Goal: Information Seeking & Learning: Learn about a topic

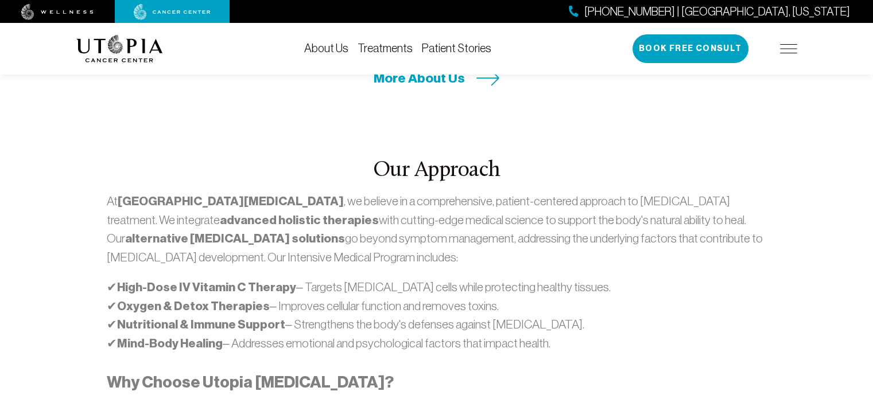
scroll to position [665, 0]
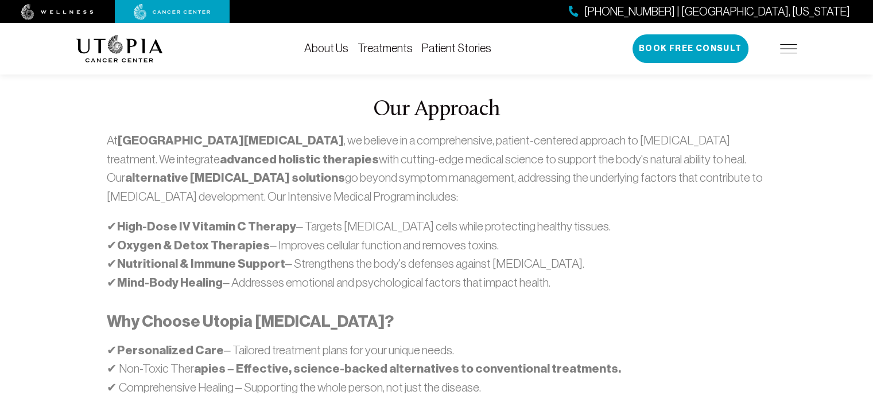
click at [787, 49] on img at bounding box center [788, 48] width 17 height 9
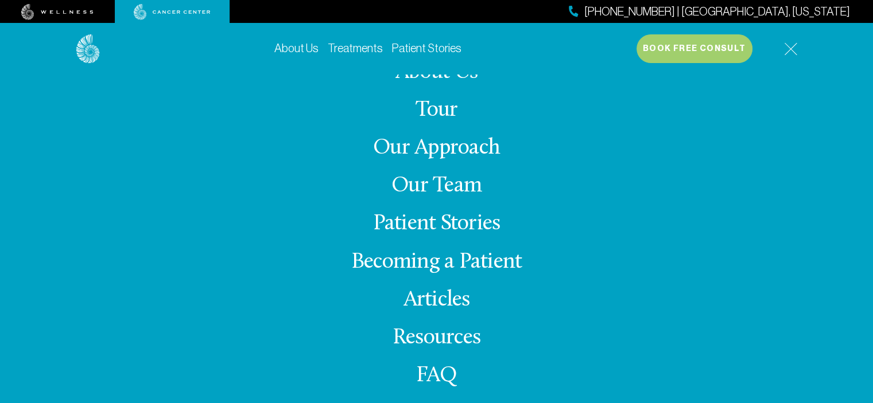
click at [468, 221] on link "Patient Stories" at bounding box center [436, 224] width 127 height 22
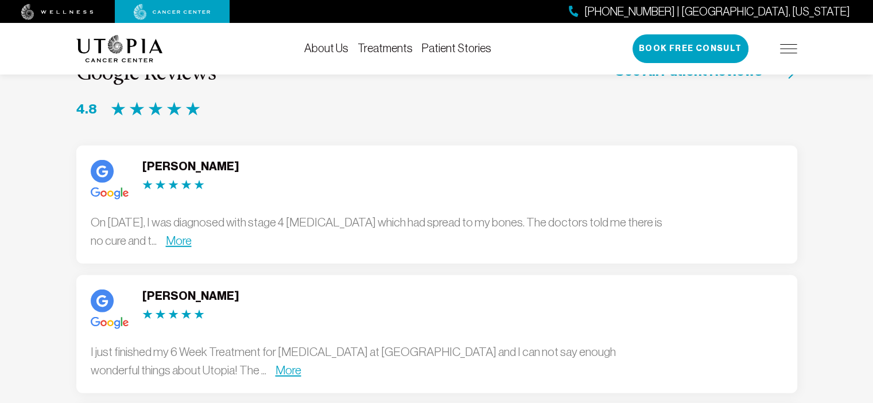
scroll to position [3100, 0]
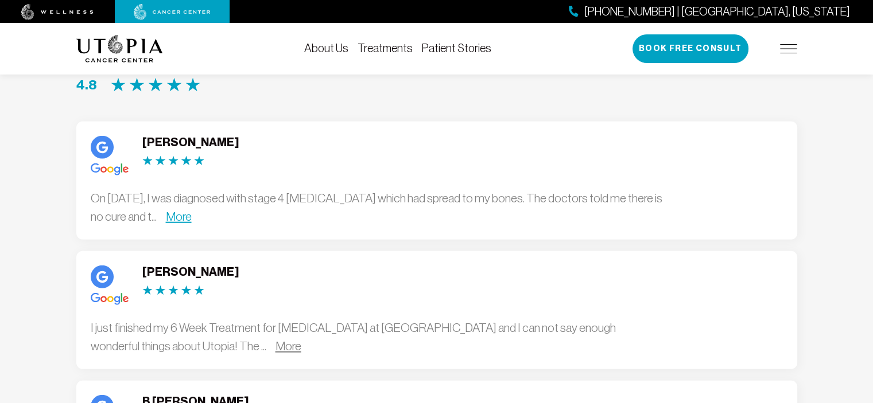
click at [275, 340] on link "More" at bounding box center [288, 346] width 26 height 13
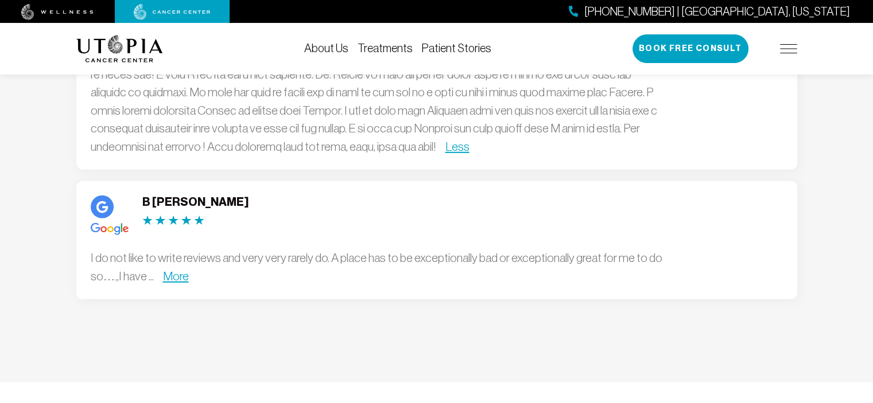
scroll to position [3440, 0]
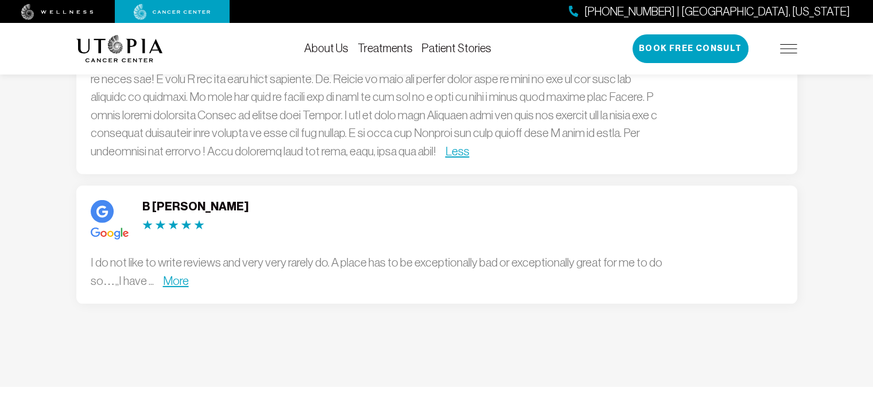
click at [171, 274] on link "More" at bounding box center [176, 280] width 26 height 13
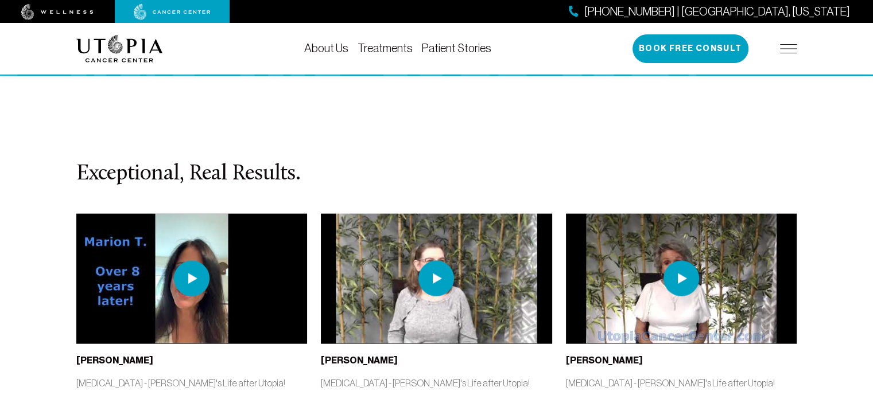
scroll to position [2539, 0]
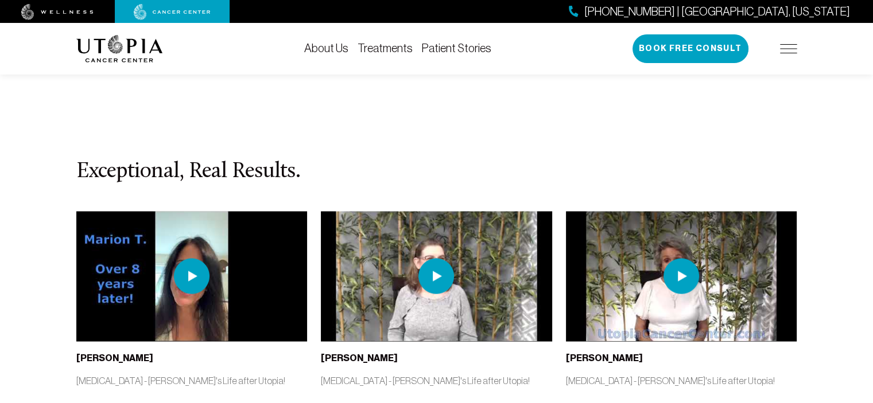
click at [186, 259] on img at bounding box center [192, 277] width 36 height 36
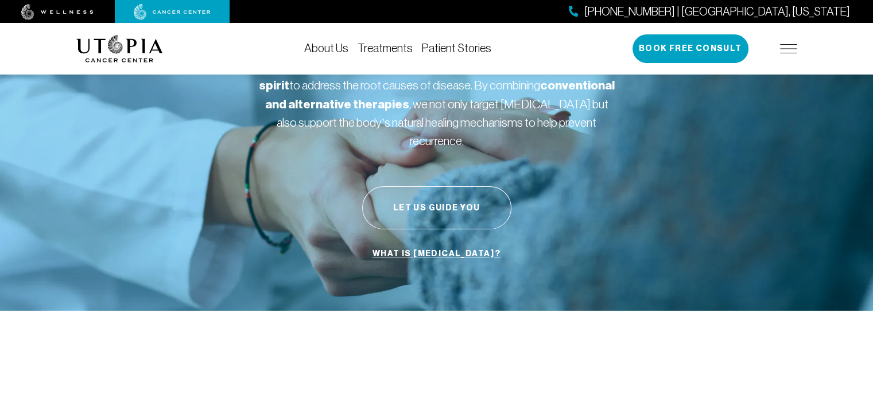
scroll to position [0, 0]
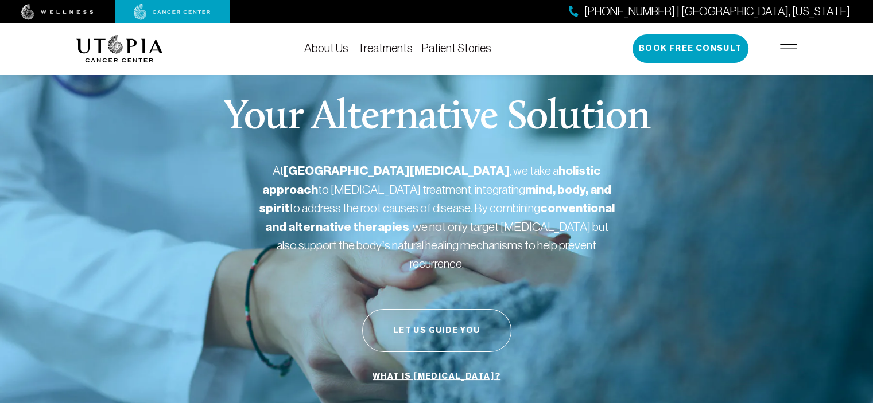
click at [328, 48] on link "About Us" at bounding box center [326, 48] width 44 height 13
